Goal: Transaction & Acquisition: Subscribe to service/newsletter

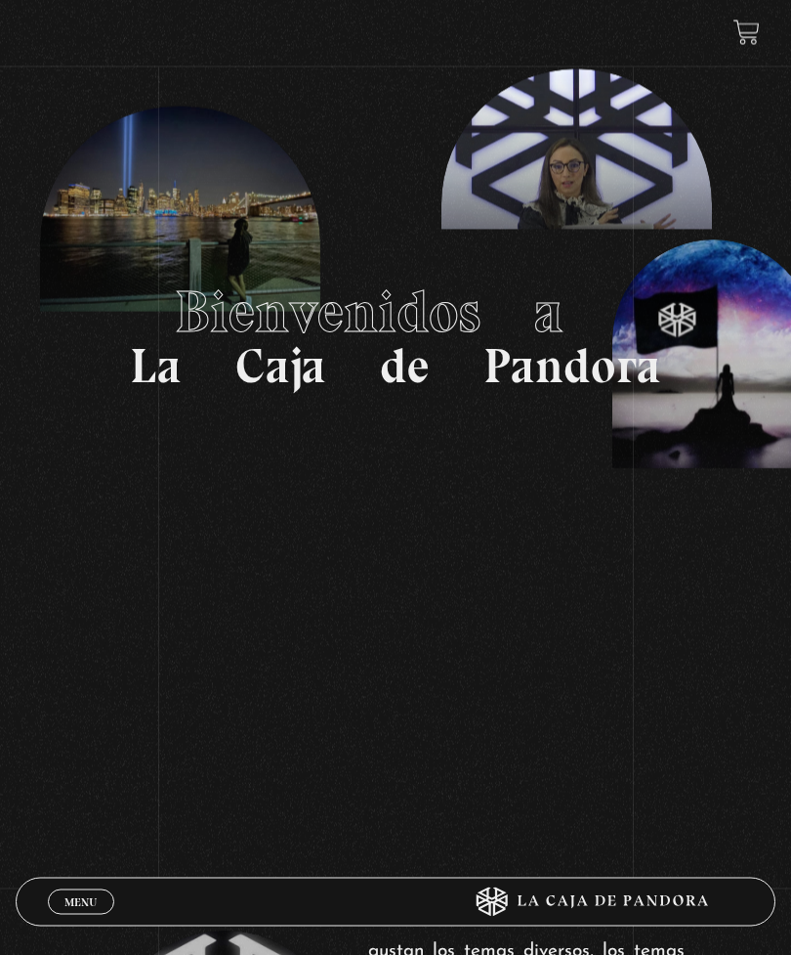
scroll to position [94, 0]
click at [85, 690] on span "Menu" at bounding box center [80, 902] width 32 height 12
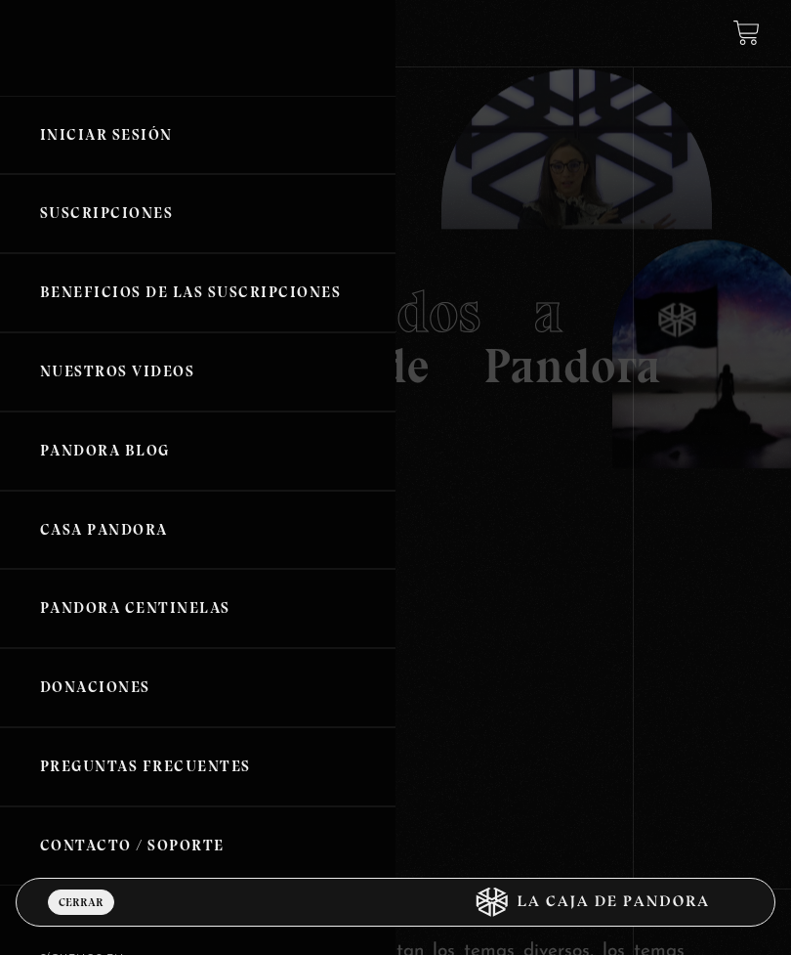
click at [109, 300] on link "Beneficios de las suscripciones" at bounding box center [198, 292] width 396 height 79
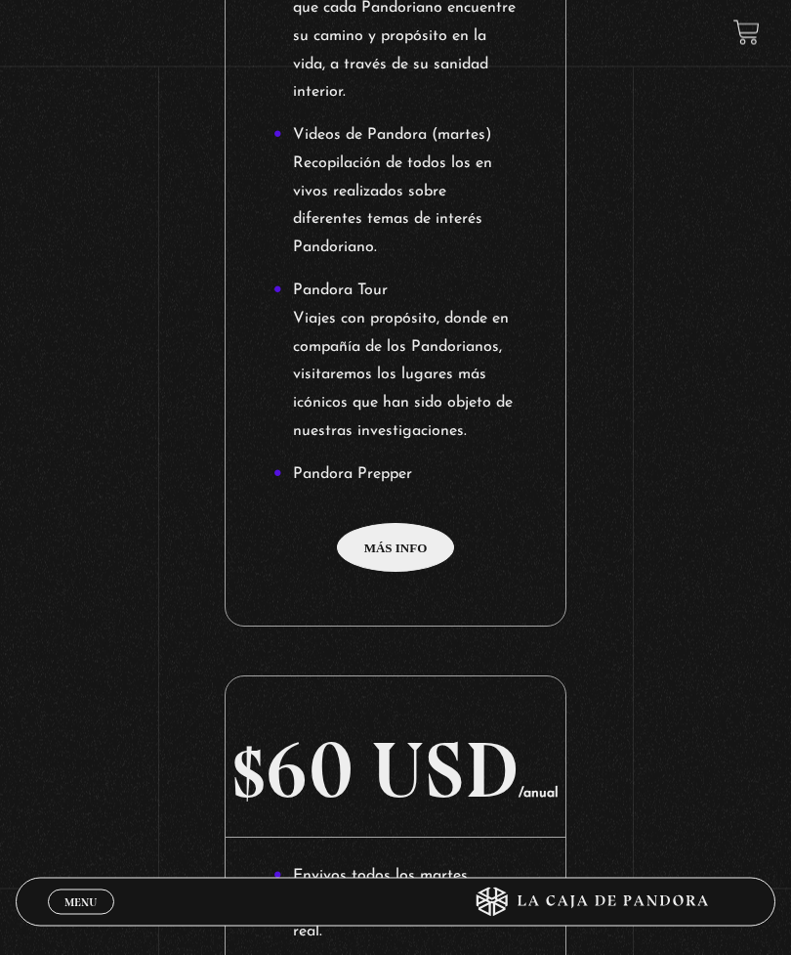
scroll to position [4429, 0]
click at [373, 555] on div "Suscripción Oveja Negra Con nuestra suscripción encontrarás contenido sobre: Lu…" at bounding box center [395, 489] width 791 height 5374
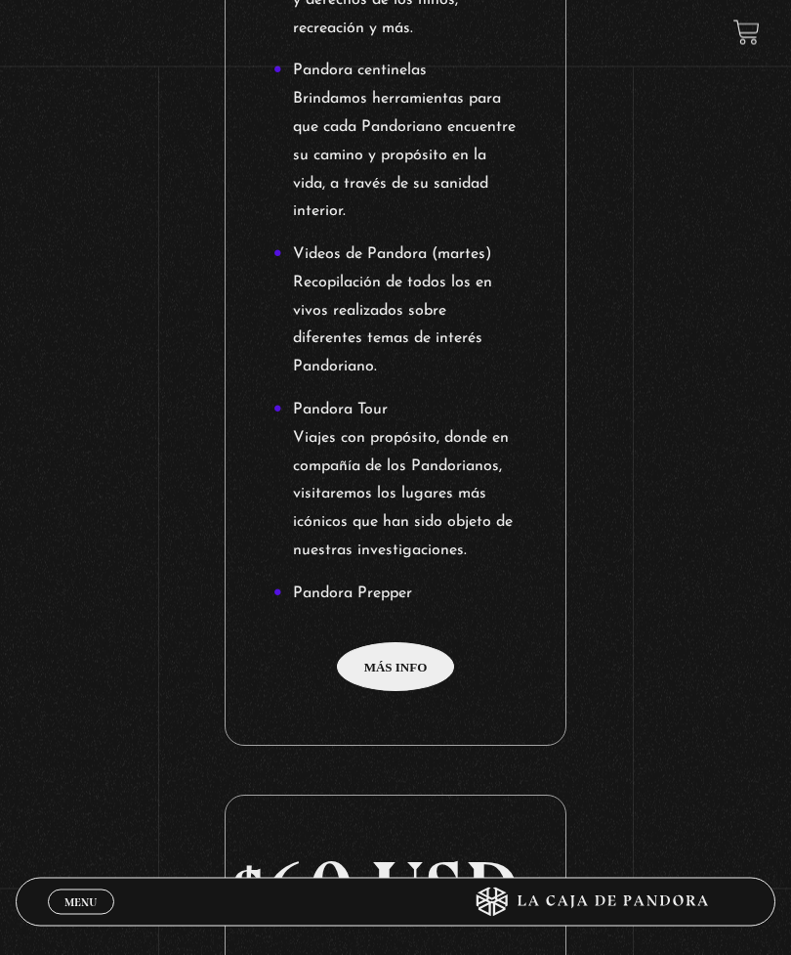
scroll to position [4310, 0]
click at [384, 687] on div "Suscripción Oveja Negra Con nuestra suscripción encontrarás contenido sobre: Lu…" at bounding box center [395, 608] width 791 height 5374
click at [394, 683] on div "Suscripción Oveja Negra Con nuestra suscripción encontrarás contenido sobre: Lu…" at bounding box center [395, 608] width 791 height 5374
click at [408, 685] on div "Suscripción Oveja Negra Con nuestra suscripción encontrarás contenido sobre: Lu…" at bounding box center [395, 608] width 791 height 5374
click at [394, 679] on div "Suscripción Oveja Negra Con nuestra suscripción encontrarás contenido sobre: Lu…" at bounding box center [395, 608] width 791 height 5374
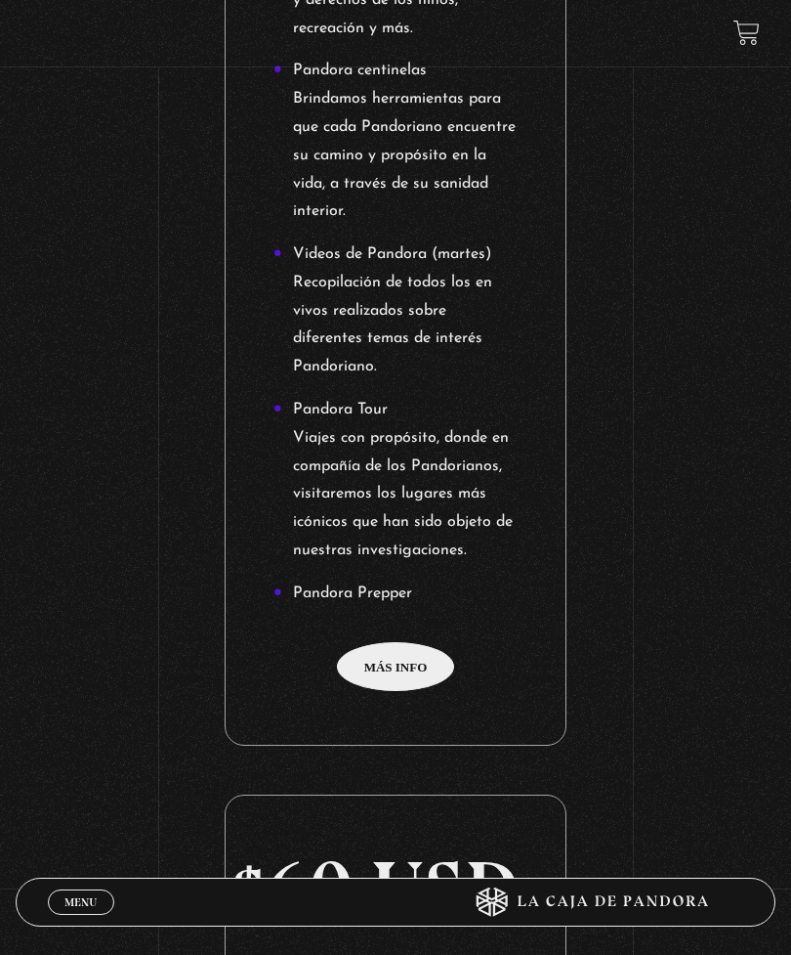
click at [745, 39] on link at bounding box center [747, 33] width 26 height 26
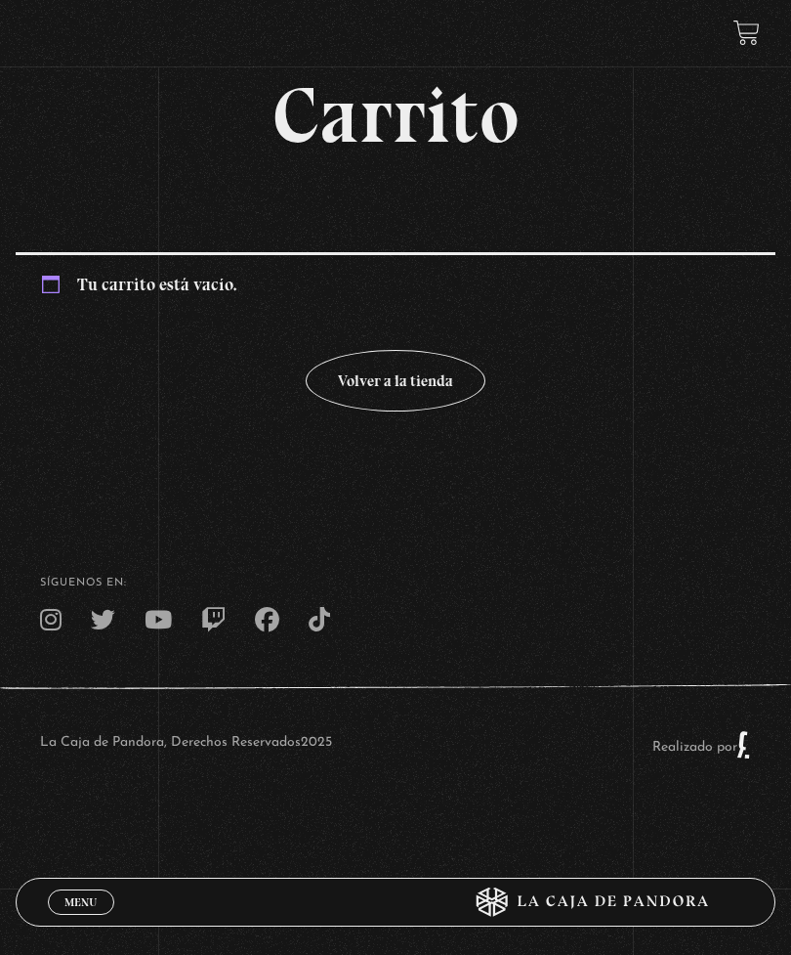
click at [108, 857] on body "ingresar al sitio Ver Video Más Información Solicitar Por favor coloque su disp…" at bounding box center [395, 428] width 791 height 857
click at [76, 896] on span "Menu" at bounding box center [80, 902] width 32 height 12
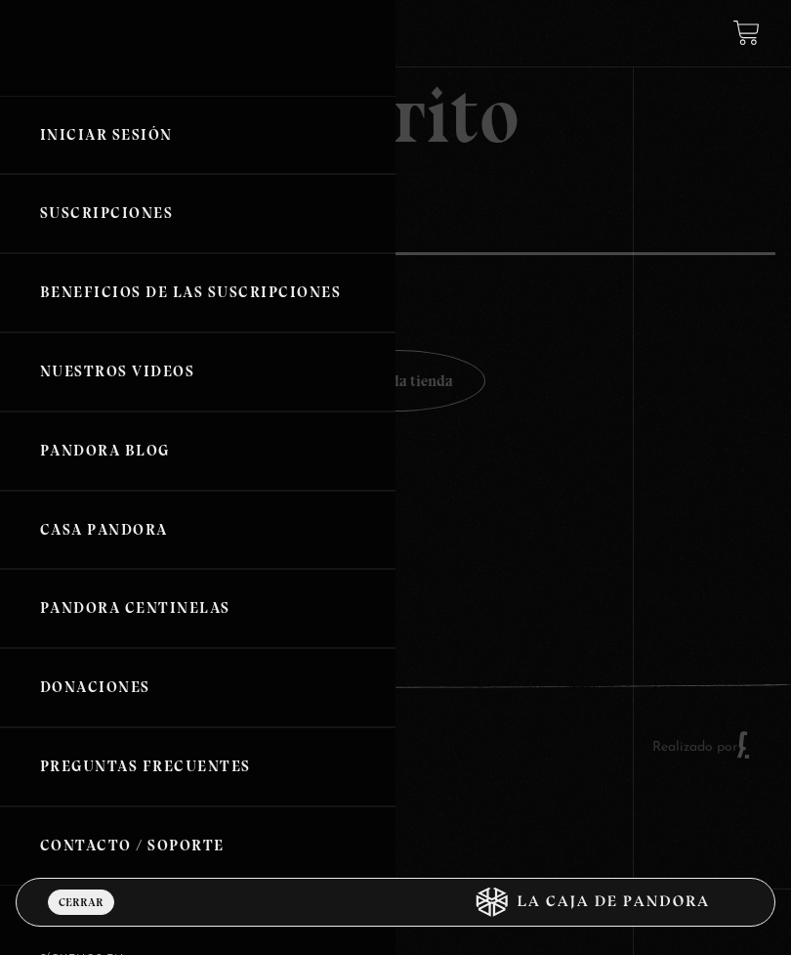
click at [187, 220] on link "Suscripciones" at bounding box center [198, 213] width 396 height 79
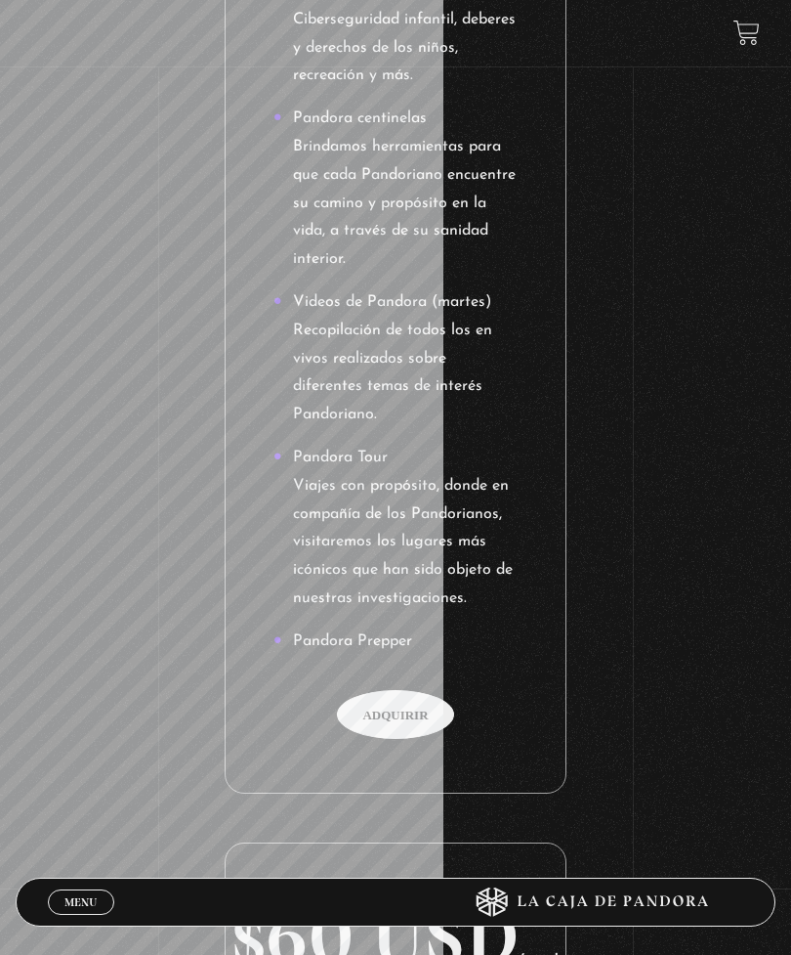
scroll to position [1393, 0]
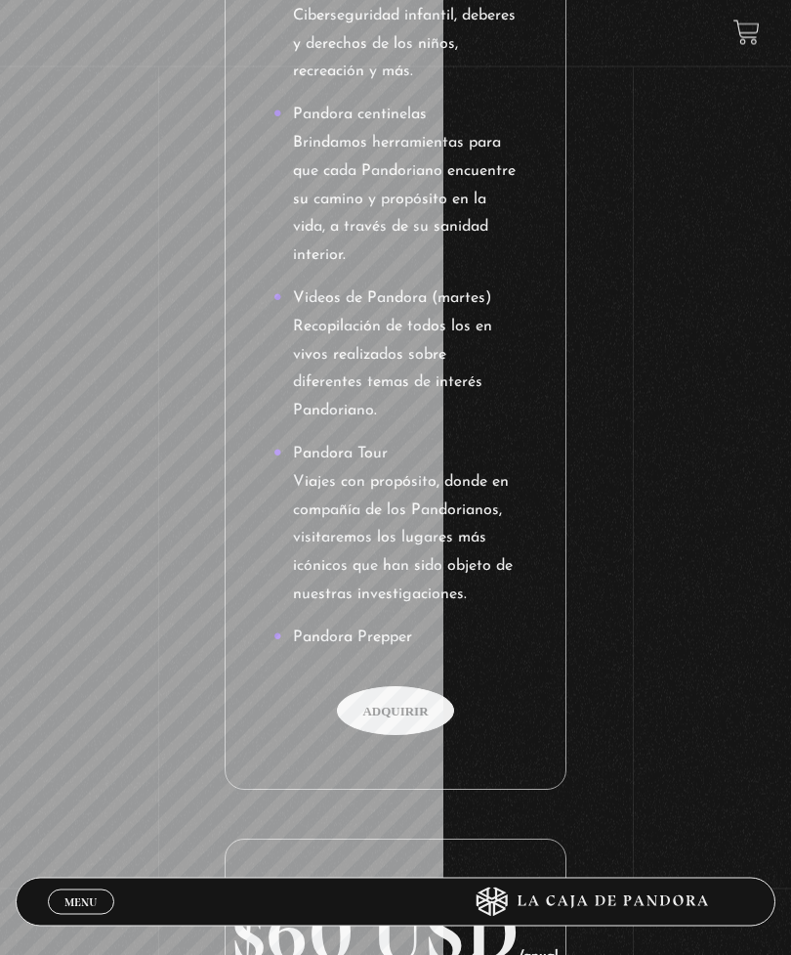
click at [421, 687] on span "Adquirir" at bounding box center [395, 711] width 117 height 49
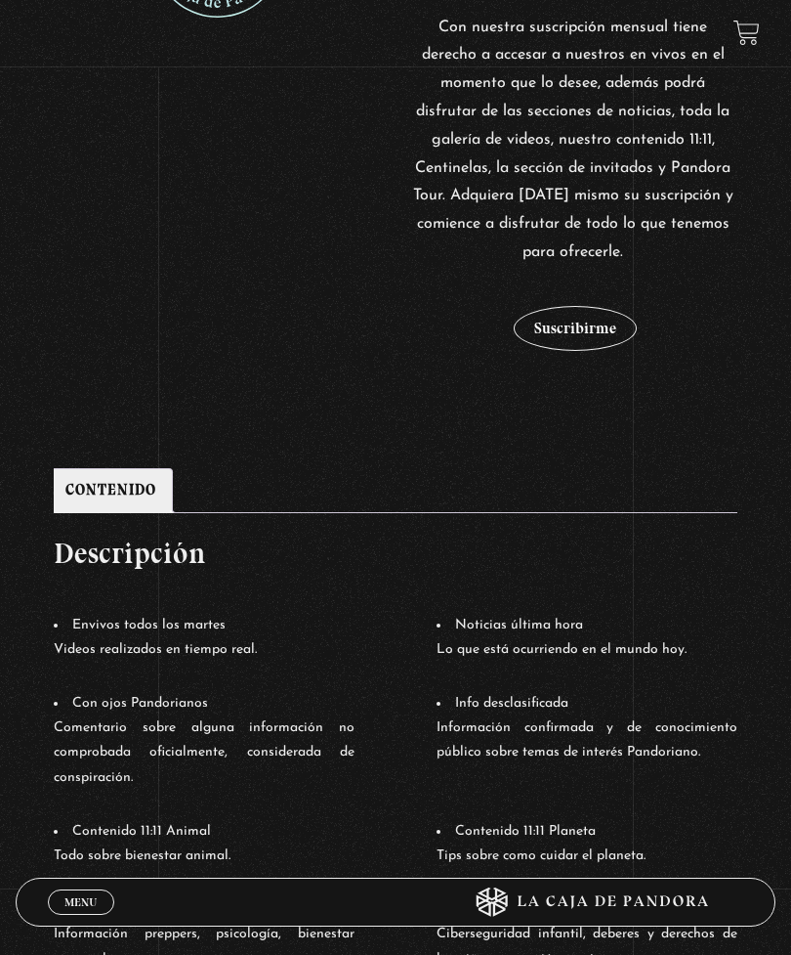
scroll to position [524, 0]
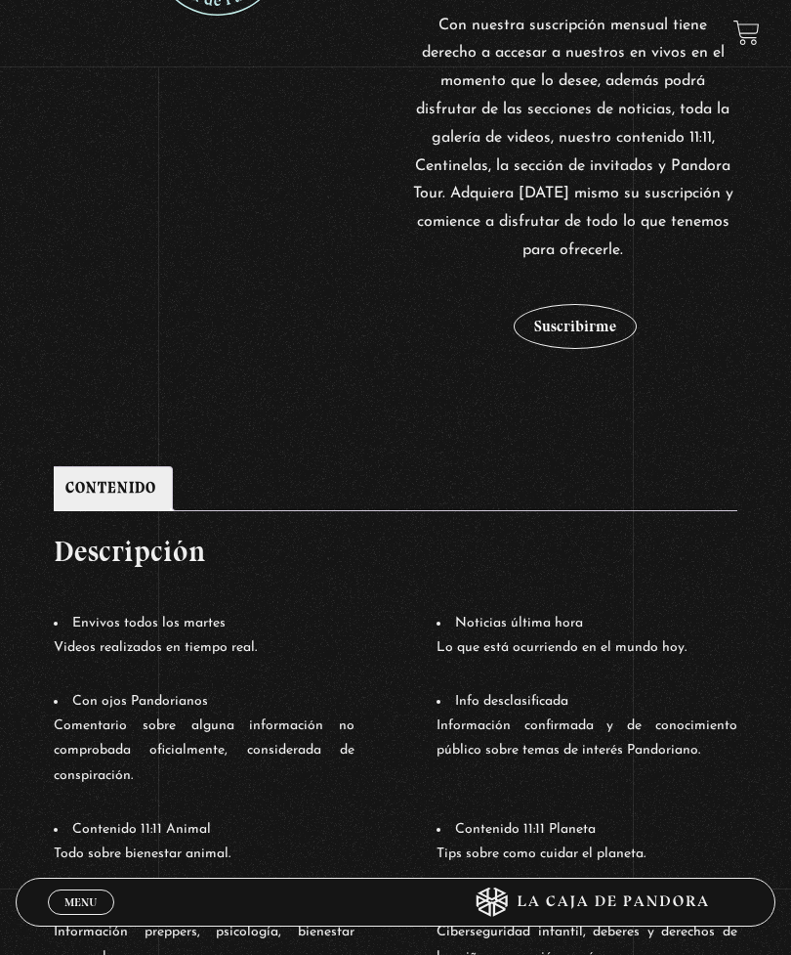
click at [548, 320] on button "Suscribirme" at bounding box center [575, 326] width 123 height 45
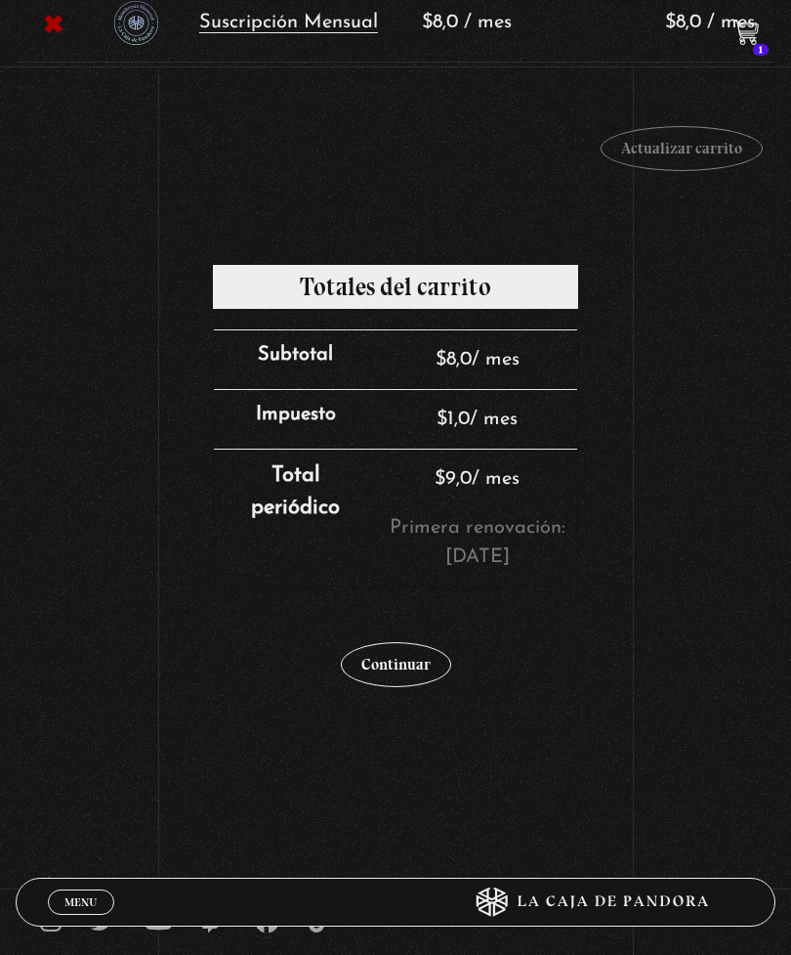
scroll to position [421, 0]
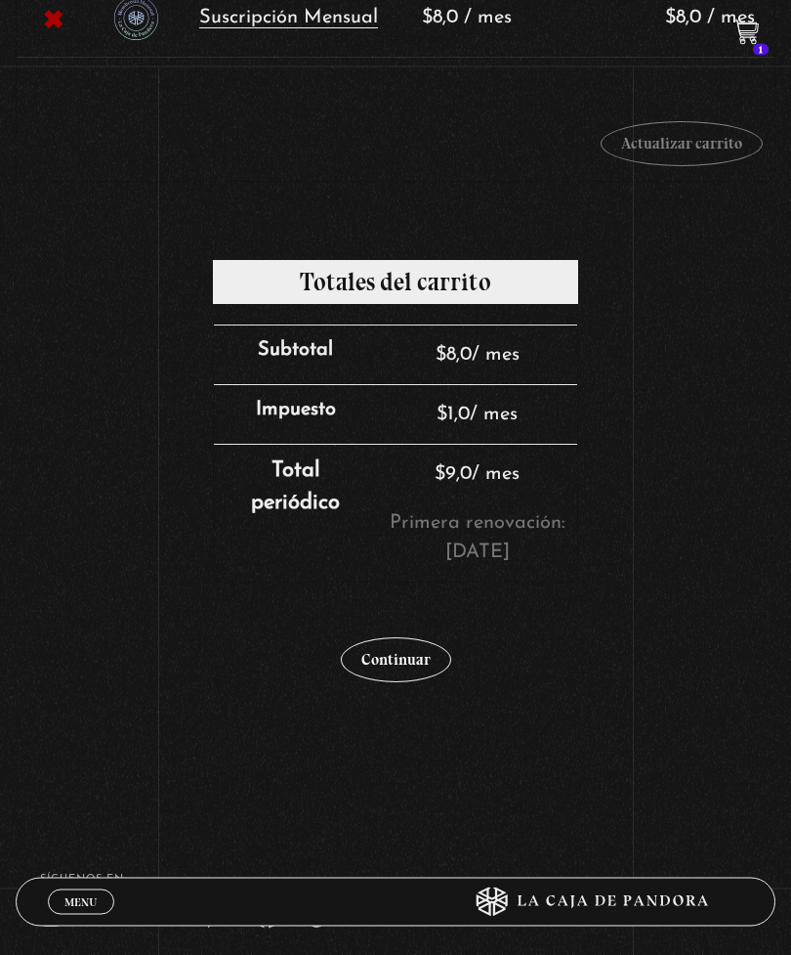
click at [399, 676] on link "Continuar" at bounding box center [396, 660] width 110 height 45
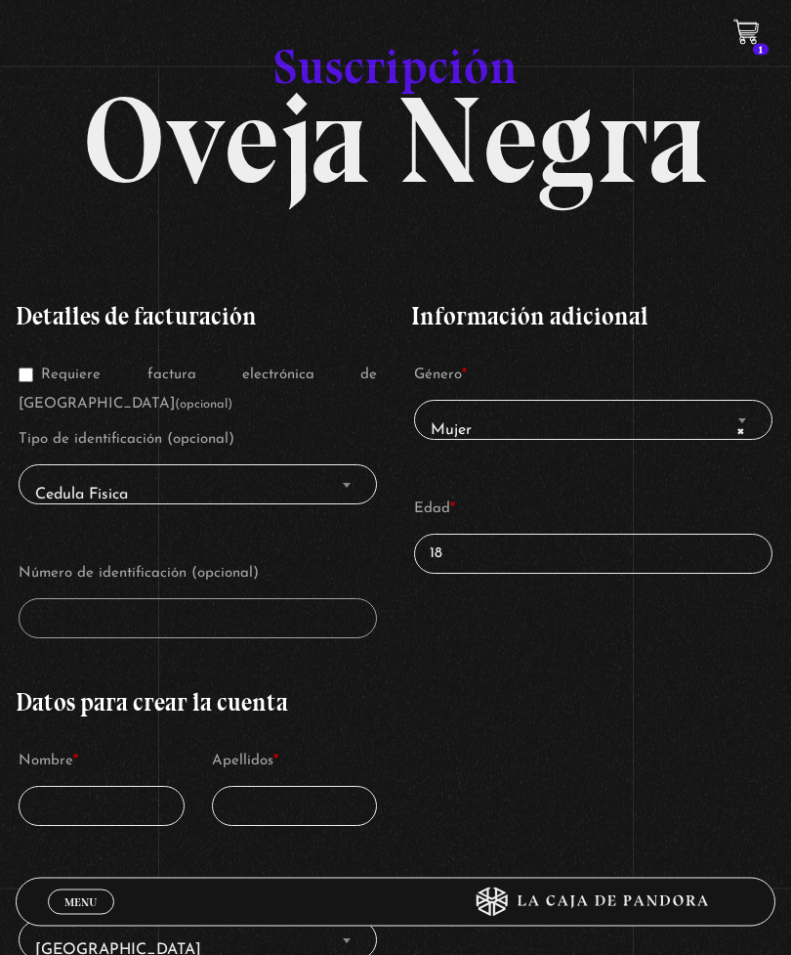
scroll to position [76, 0]
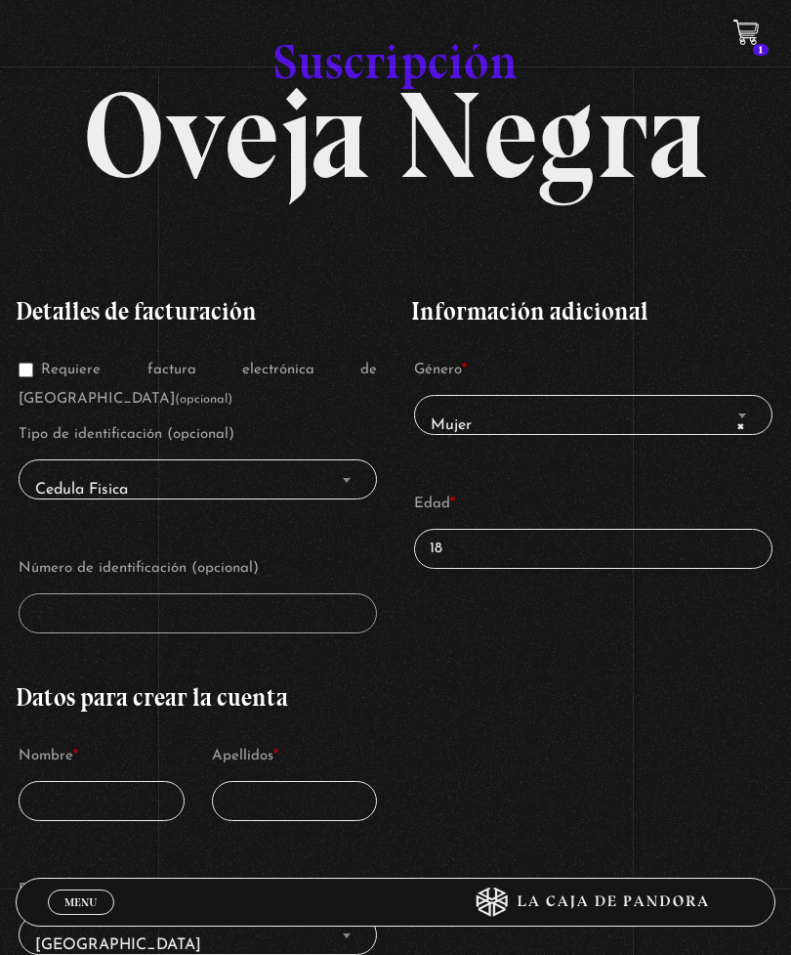
click at [457, 544] on input "18" at bounding box center [593, 549] width 359 height 40
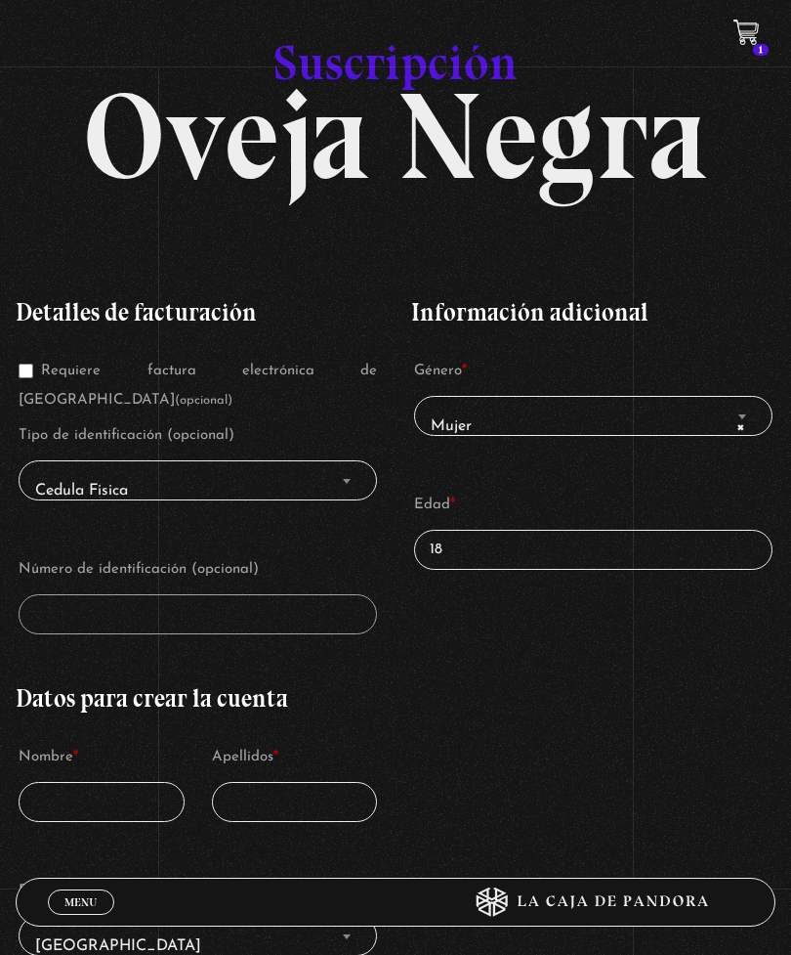
type input "1"
type input "27"
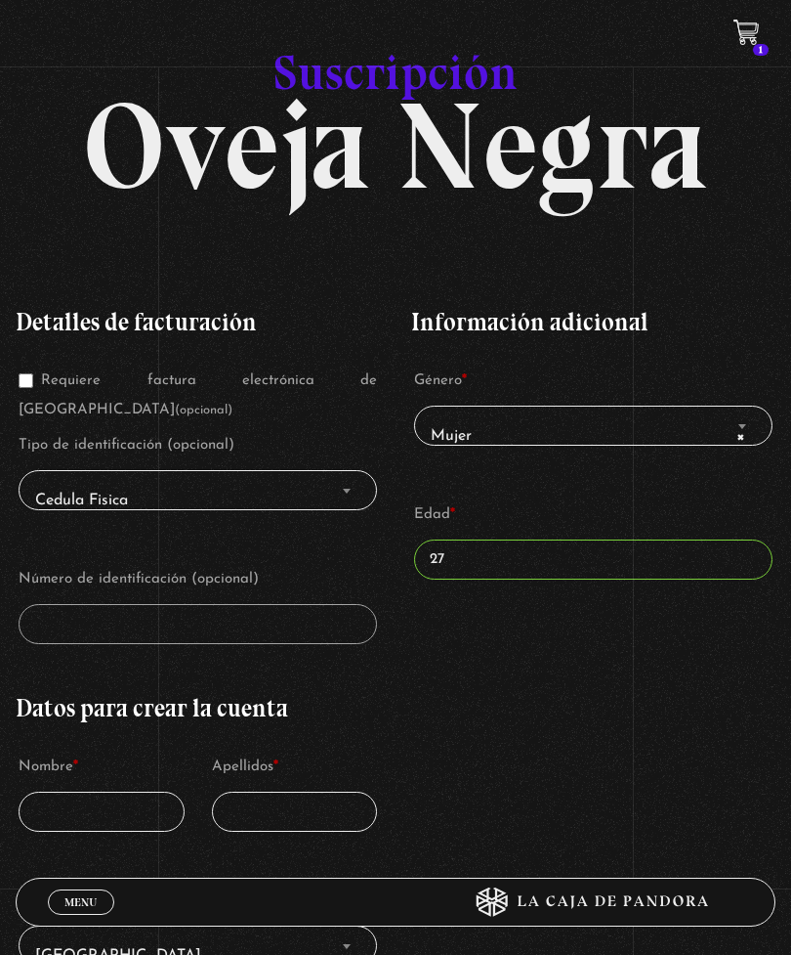
scroll to position [0, 0]
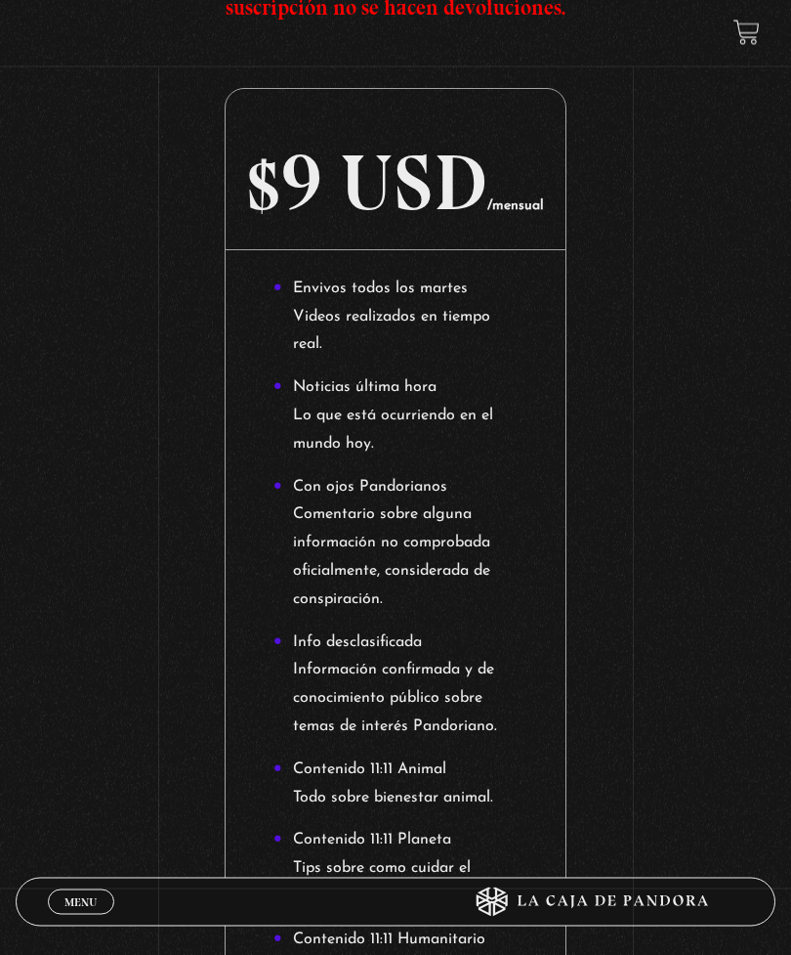
scroll to position [3215, 0]
click at [88, 889] on link "Menu Cerrar" at bounding box center [81, 901] width 66 height 25
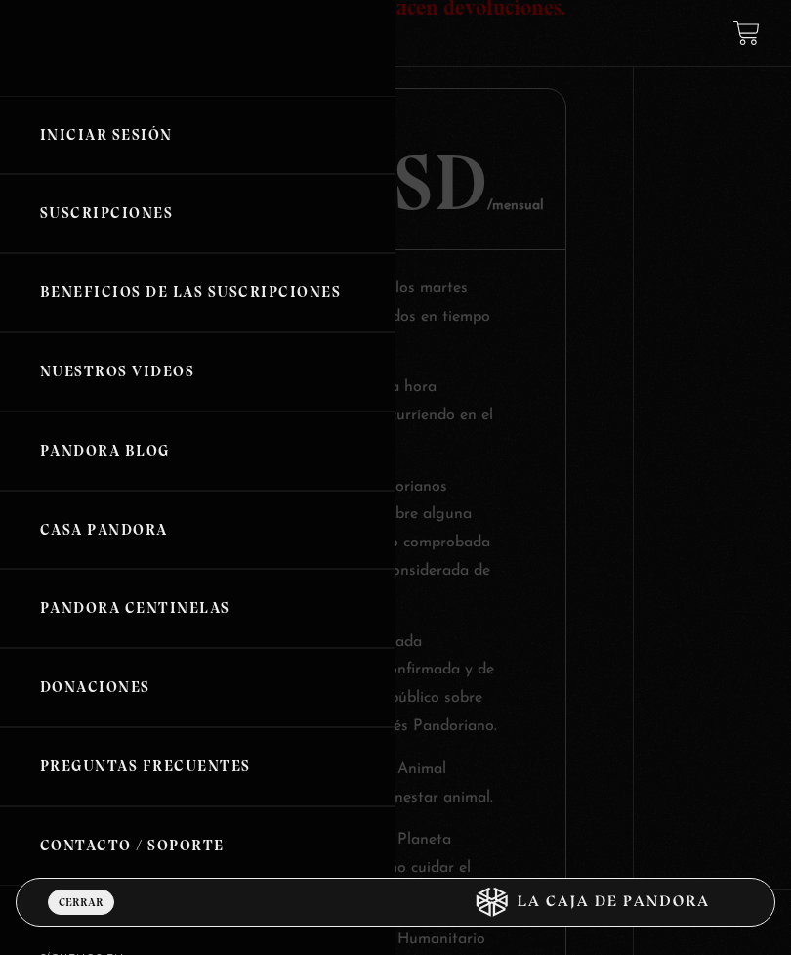
click at [79, 131] on link "Iniciar Sesión" at bounding box center [198, 135] width 396 height 79
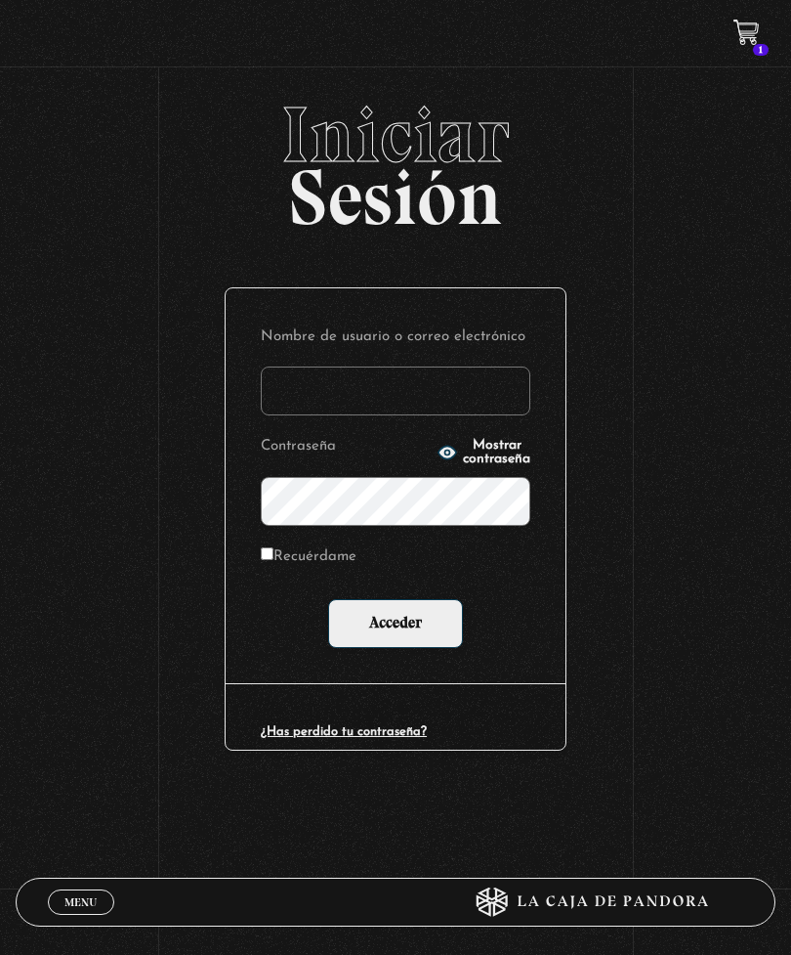
type input "moralesalina98@gmail.com"
click at [396, 627] on input "Acceder" at bounding box center [395, 623] width 135 height 49
click at [407, 632] on input "Acceder" at bounding box center [395, 623] width 135 height 49
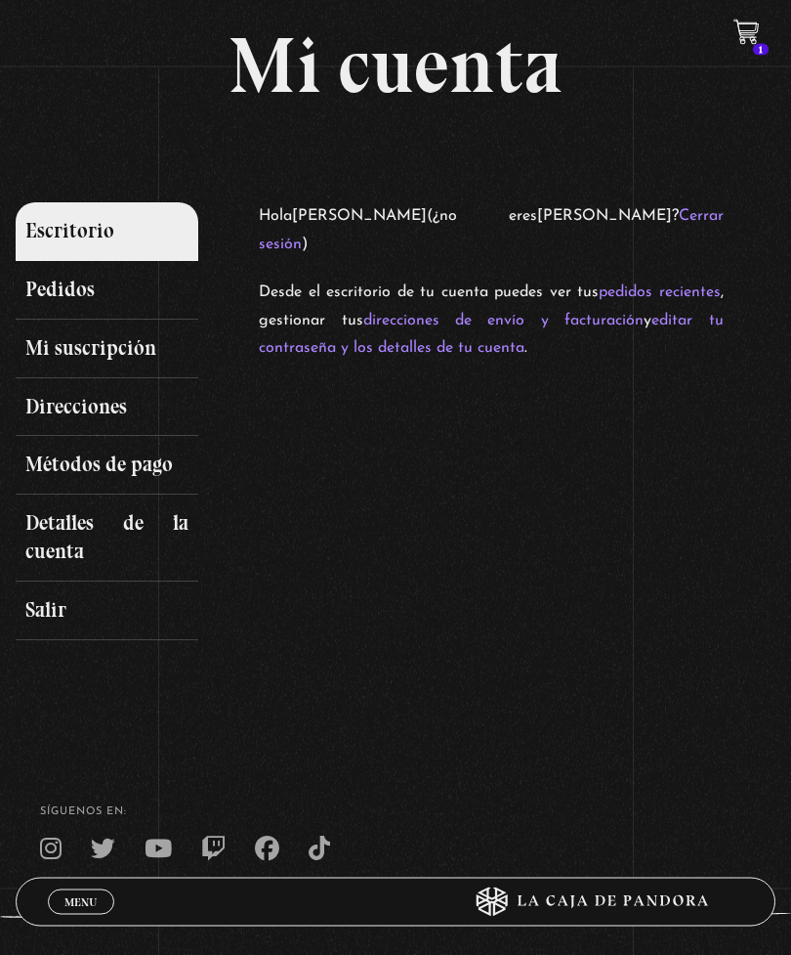
scroll to position [112, 0]
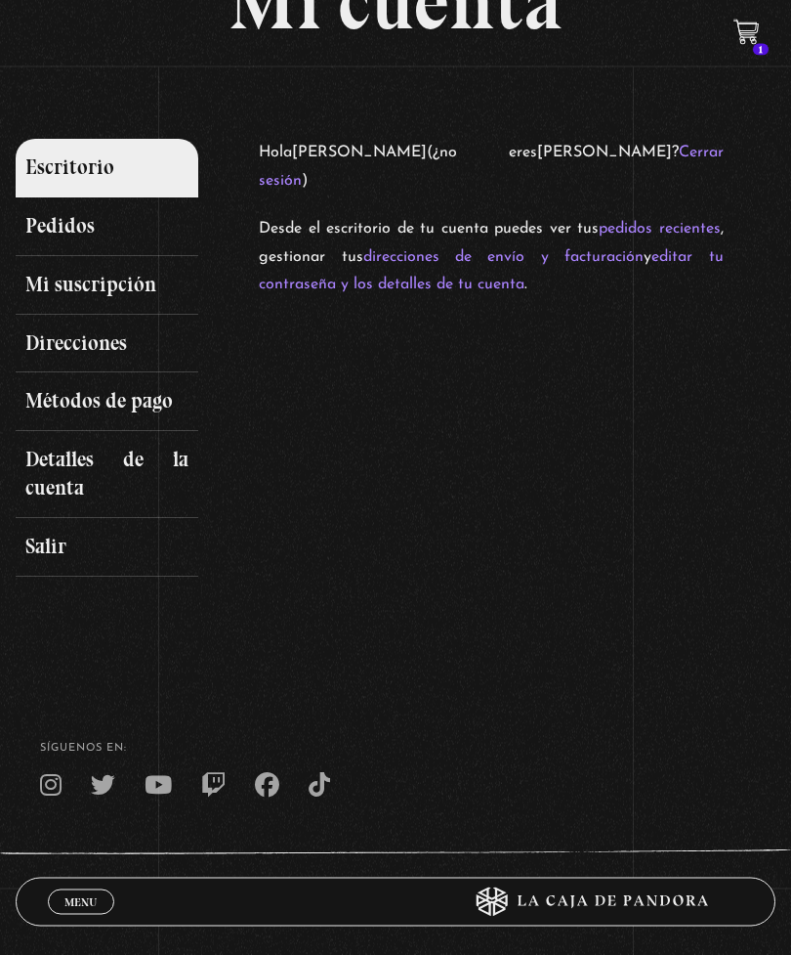
click at [55, 402] on link "Métodos de pago" at bounding box center [107, 402] width 183 height 59
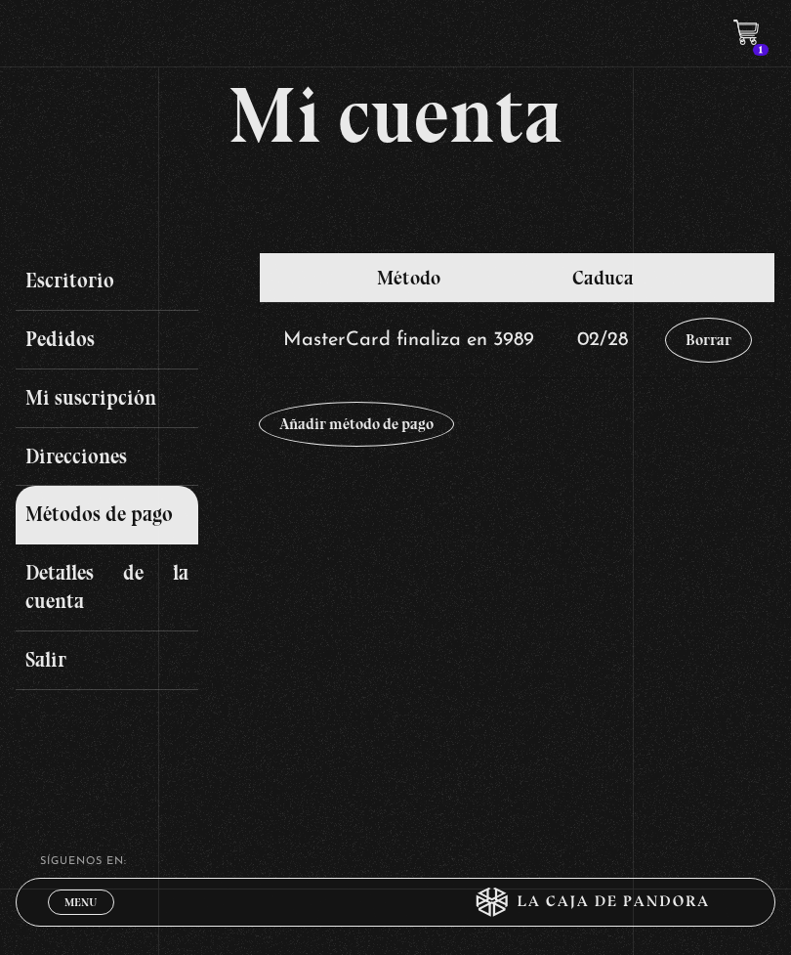
click at [75, 404] on link "Mi suscripción" at bounding box center [107, 398] width 183 height 59
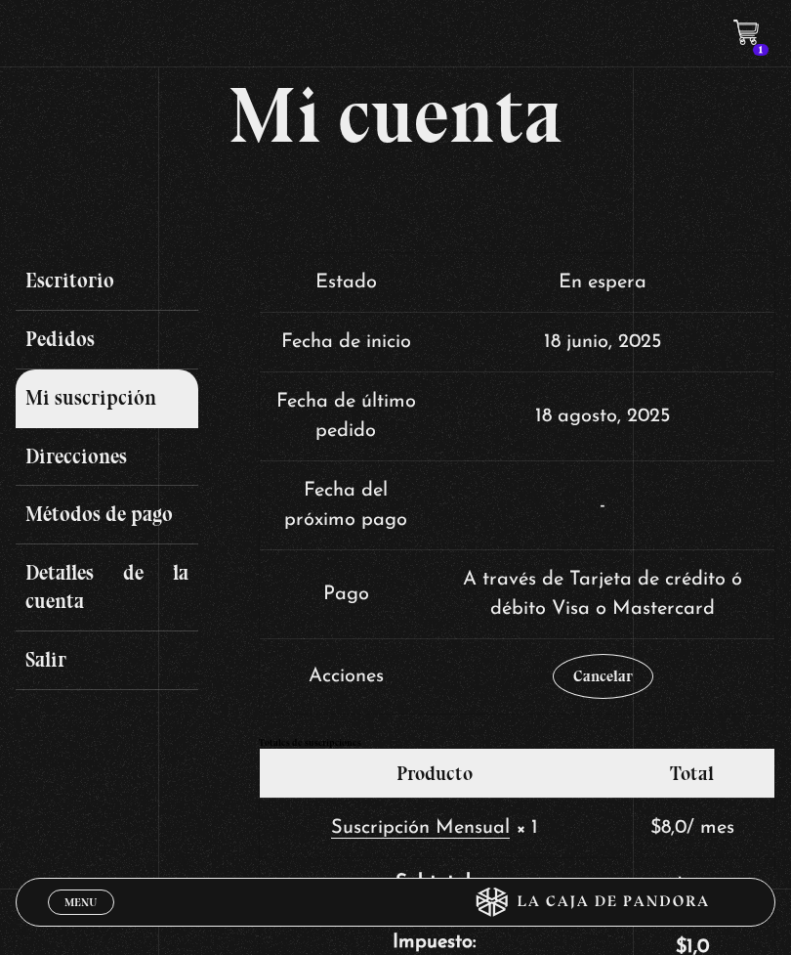
click at [106, 508] on link "Métodos de pago" at bounding box center [107, 515] width 183 height 59
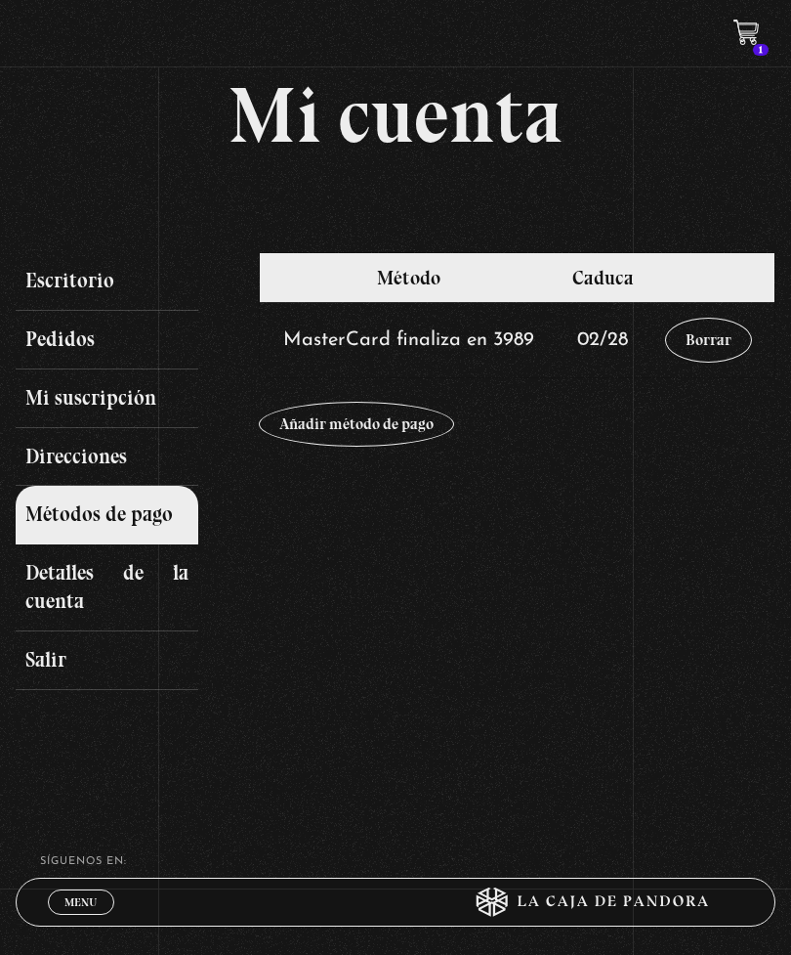
click at [705, 350] on link "Borrar" at bounding box center [708, 340] width 87 height 45
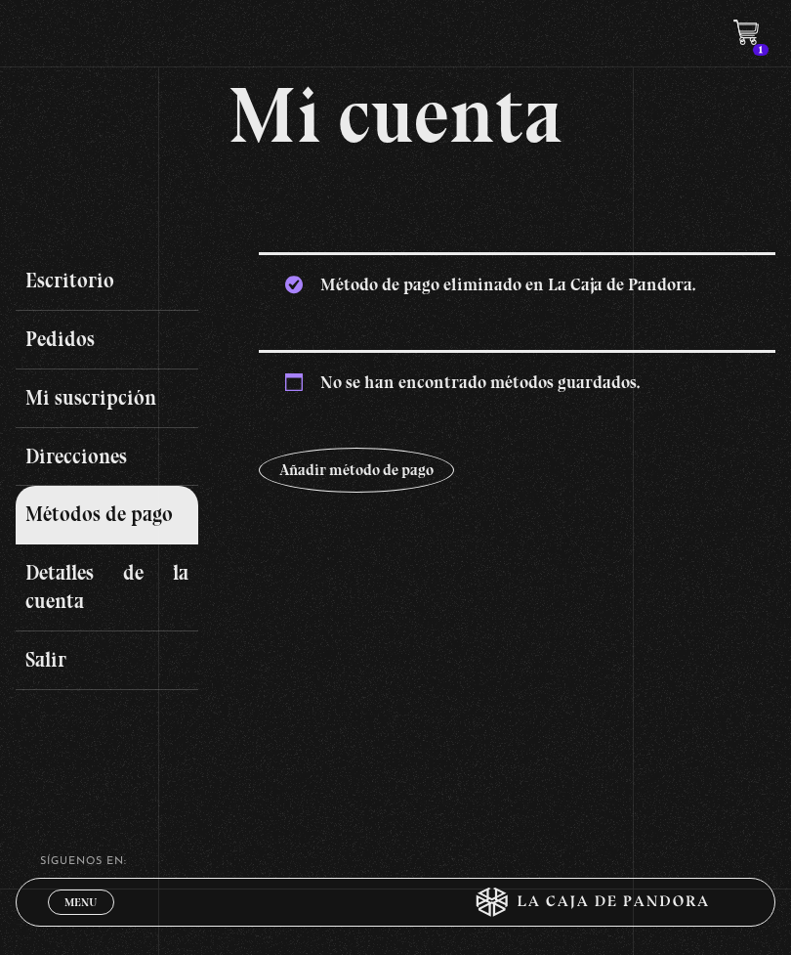
click at [384, 479] on link "Añadir método de pago" at bounding box center [356, 469] width 195 height 45
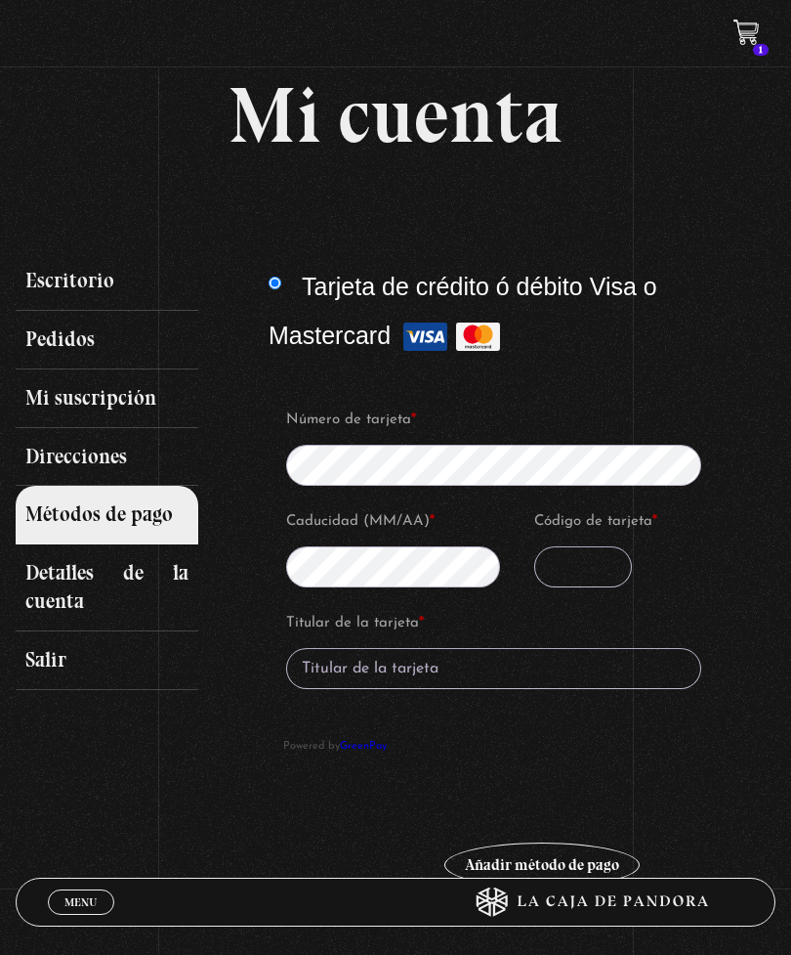
click at [603, 575] on input "Código de tarjeta *" at bounding box center [583, 566] width 98 height 41
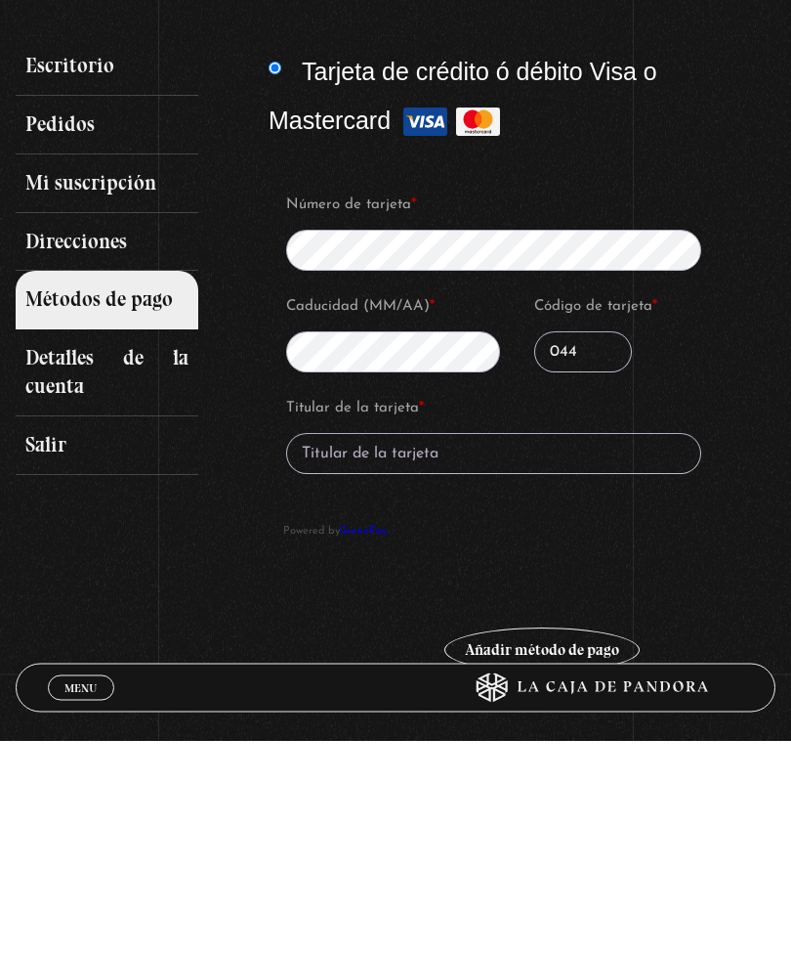
type input "044"
click at [507, 648] on input "Titular de la tarjeta *" at bounding box center [493, 668] width 415 height 41
type input "[PERSON_NAME]"
click at [568, 842] on button "Añadir método de pago" at bounding box center [542, 864] width 195 height 45
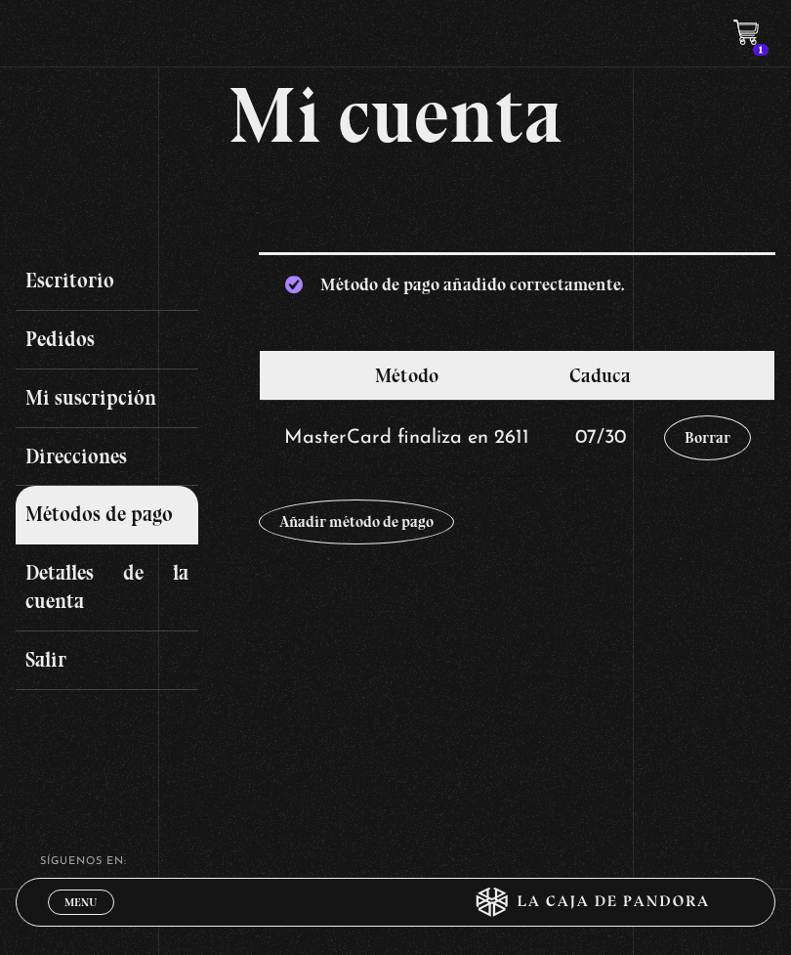
click at [93, 413] on link "Mi suscripción" at bounding box center [107, 398] width 183 height 59
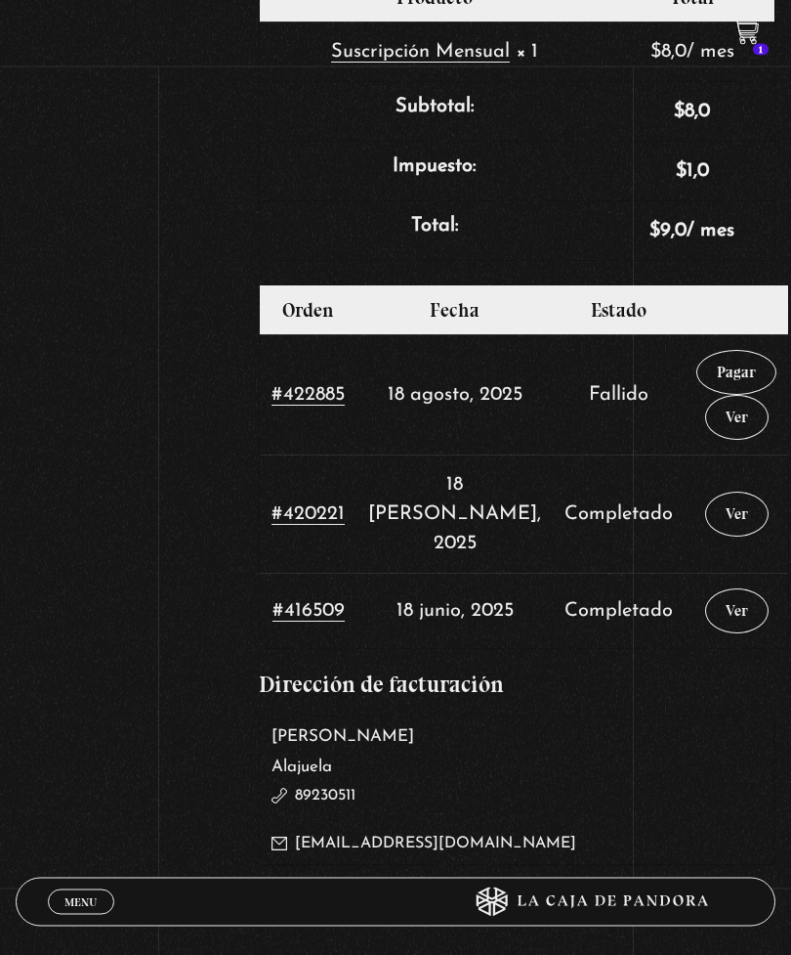
scroll to position [777, 0]
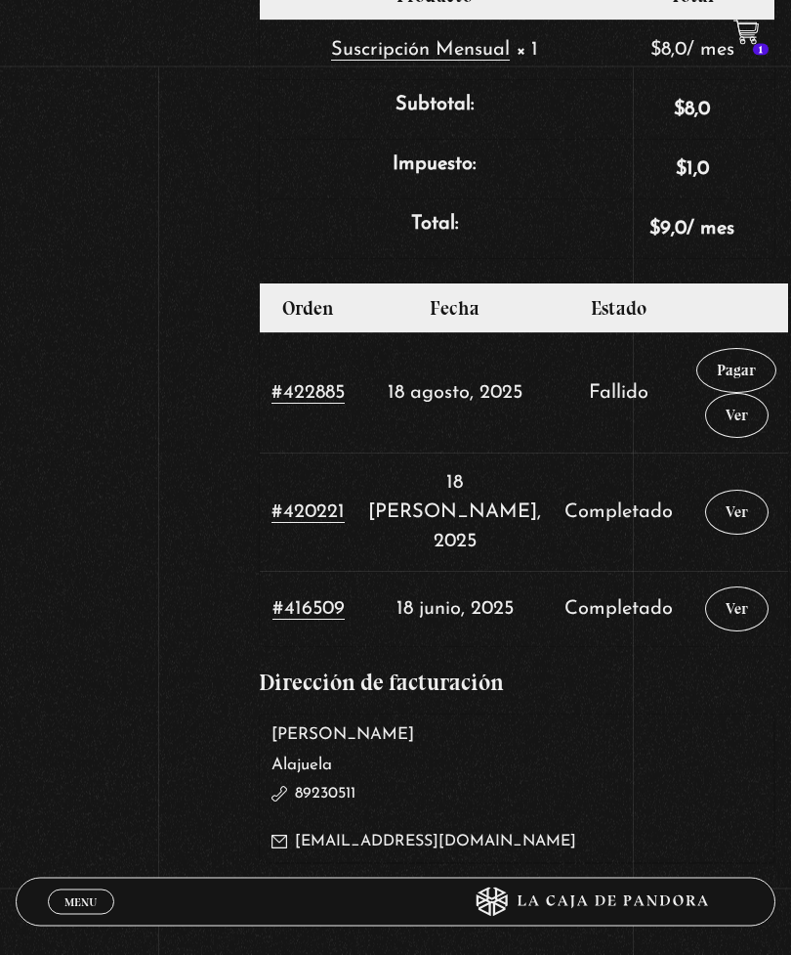
click at [698, 368] on link "Pagar" at bounding box center [737, 371] width 80 height 45
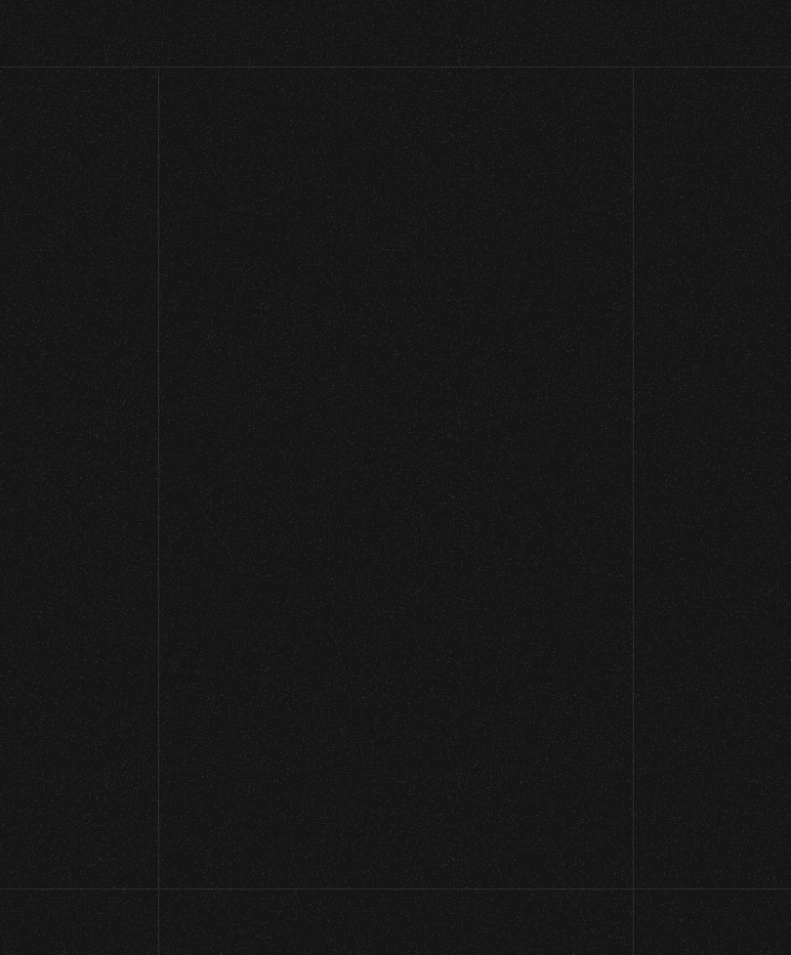
select select "CR-A"
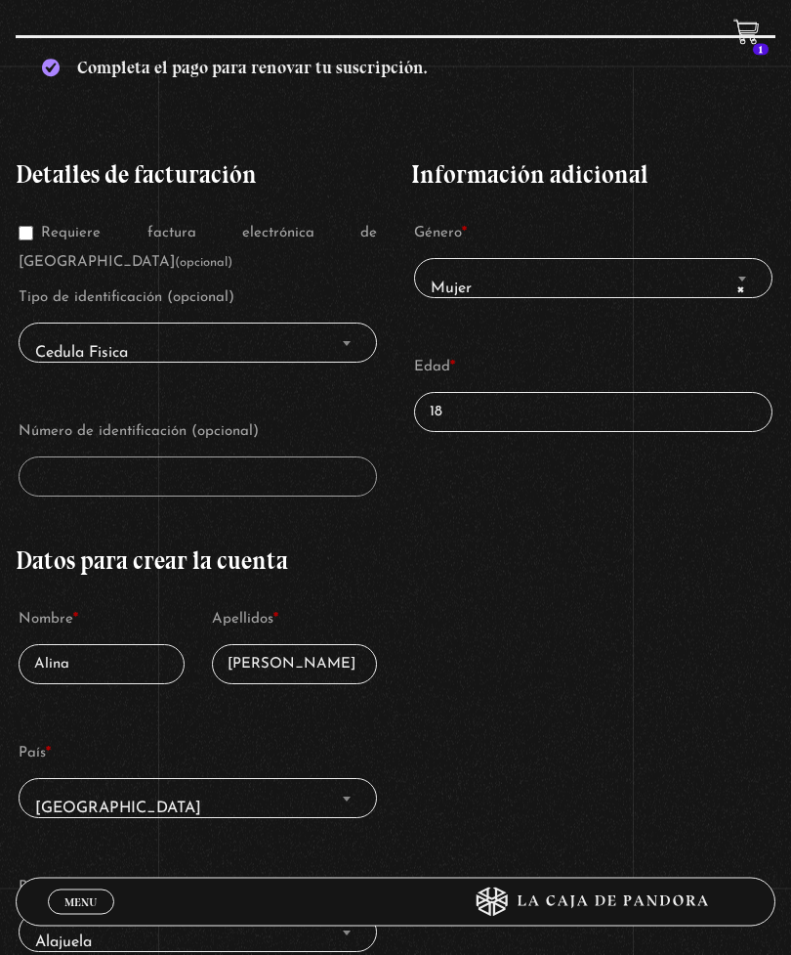
click at [480, 415] on input "18" at bounding box center [593, 413] width 359 height 40
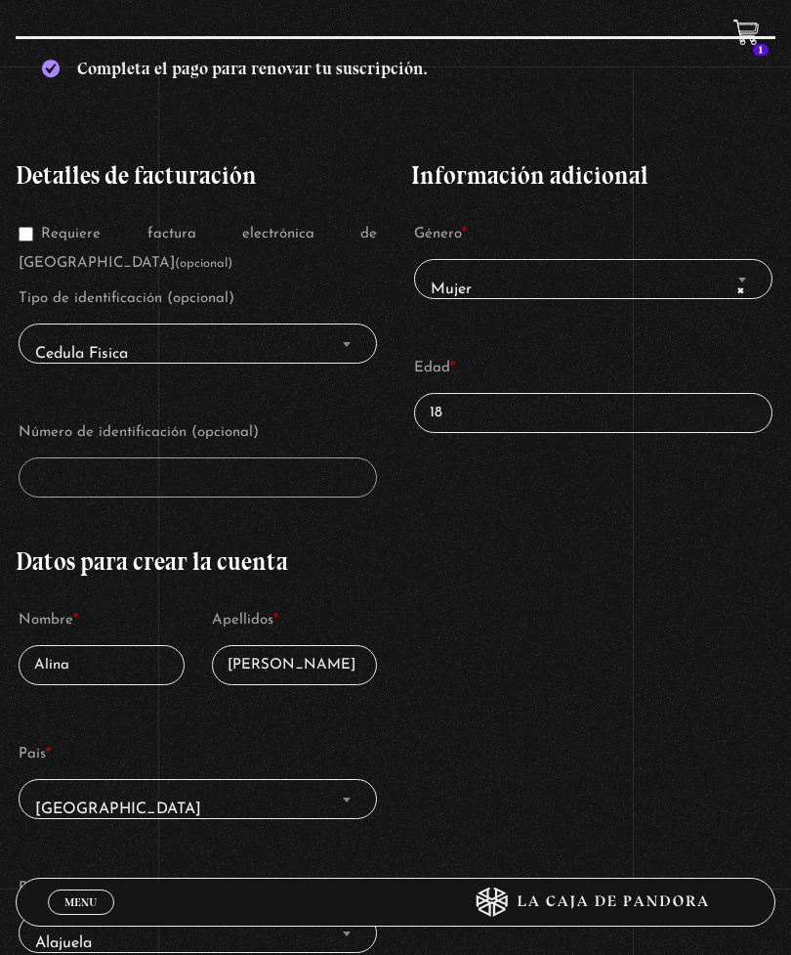
type input "1"
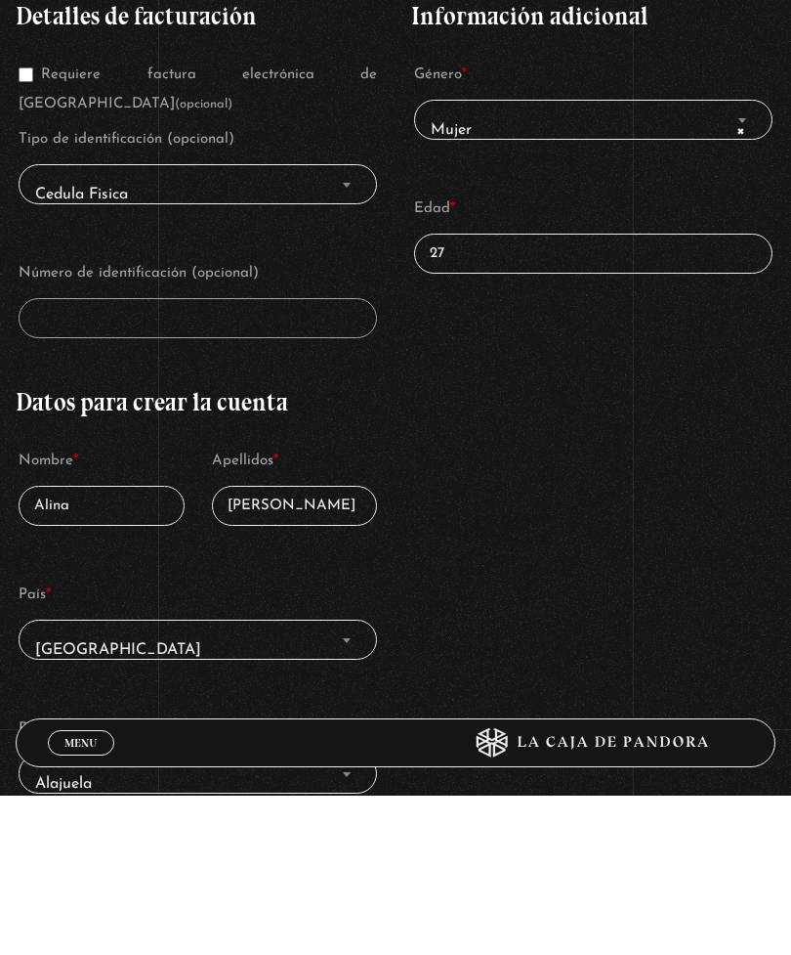
type input "27"
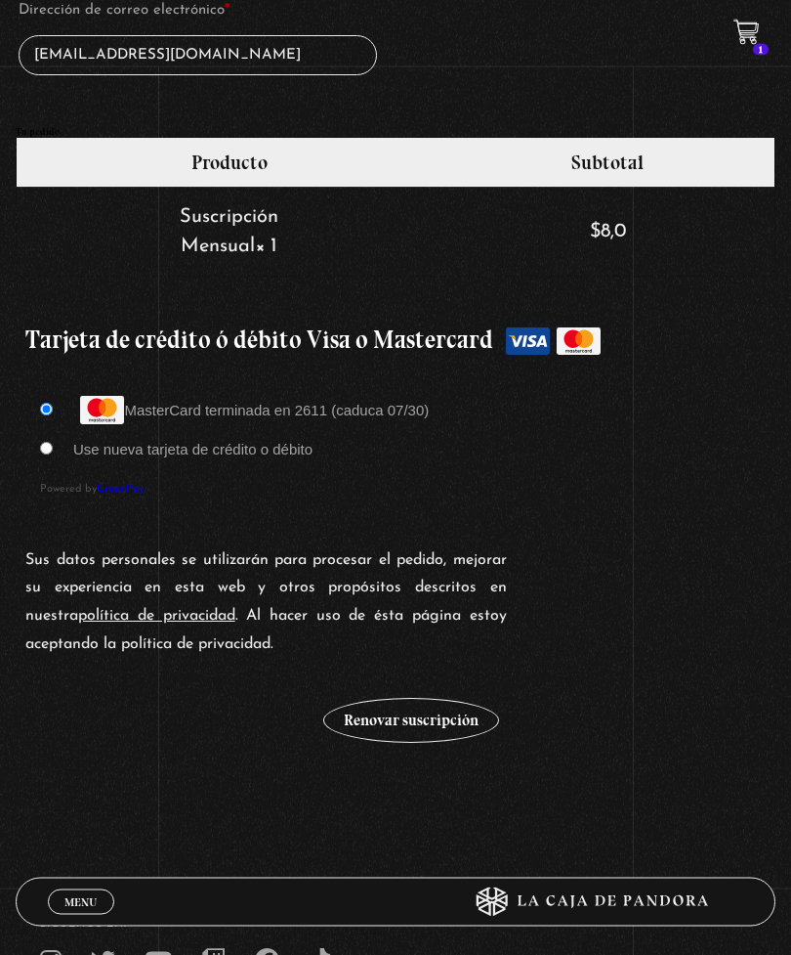
scroll to position [1468, 0]
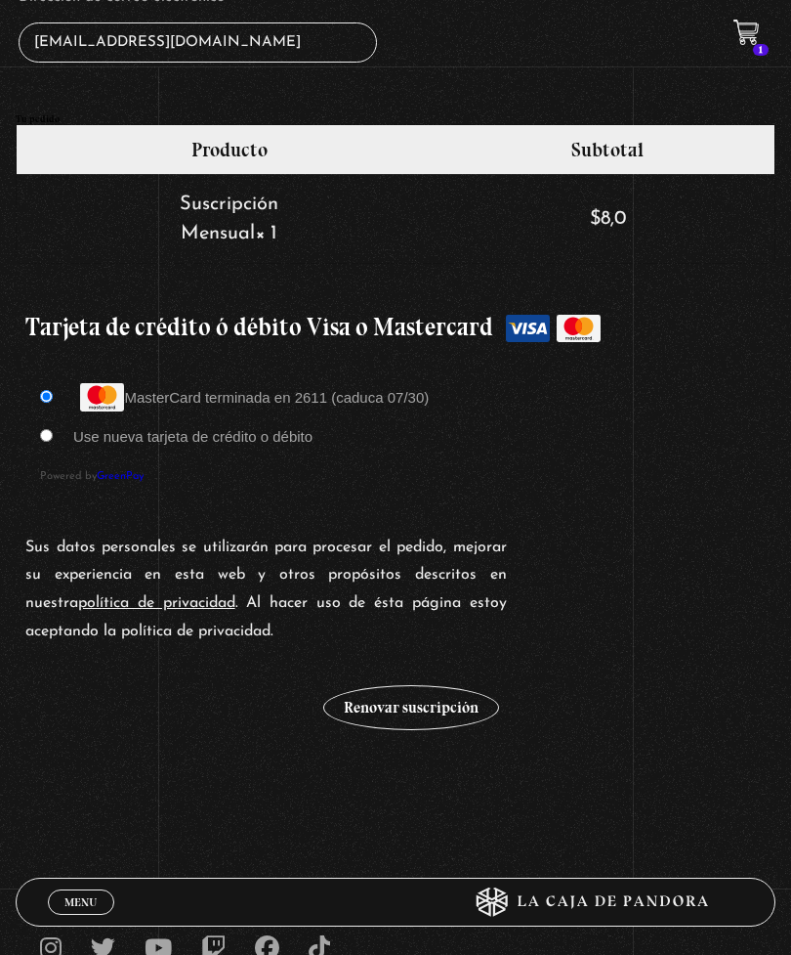
click at [402, 716] on button "Renovar suscripción" at bounding box center [411, 707] width 176 height 45
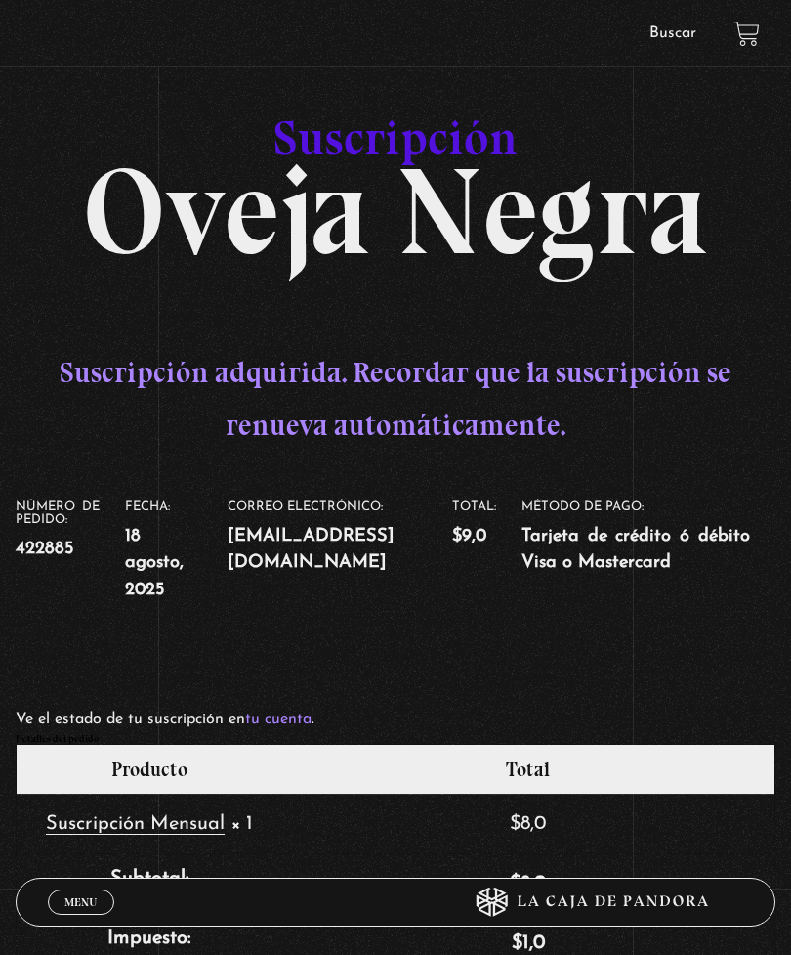
click at [96, 904] on span "Menu" at bounding box center [80, 902] width 32 height 12
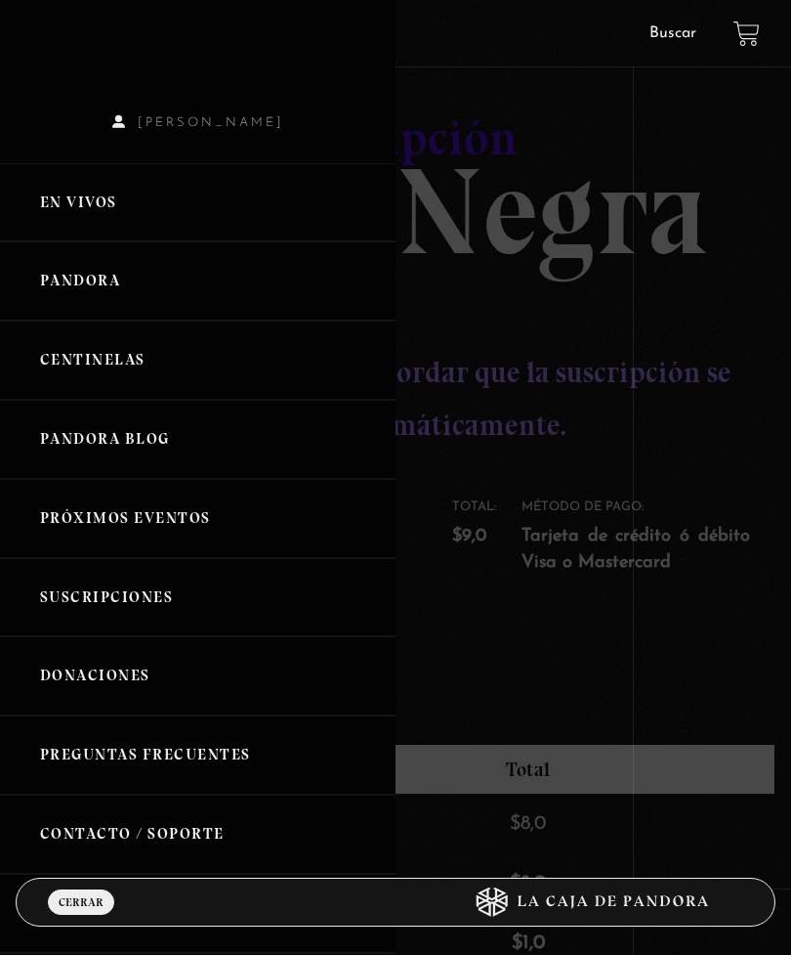
click at [197, 214] on link "En vivos" at bounding box center [198, 202] width 396 height 79
